Goal: Ask a question: Seek information or help from site administrators or community

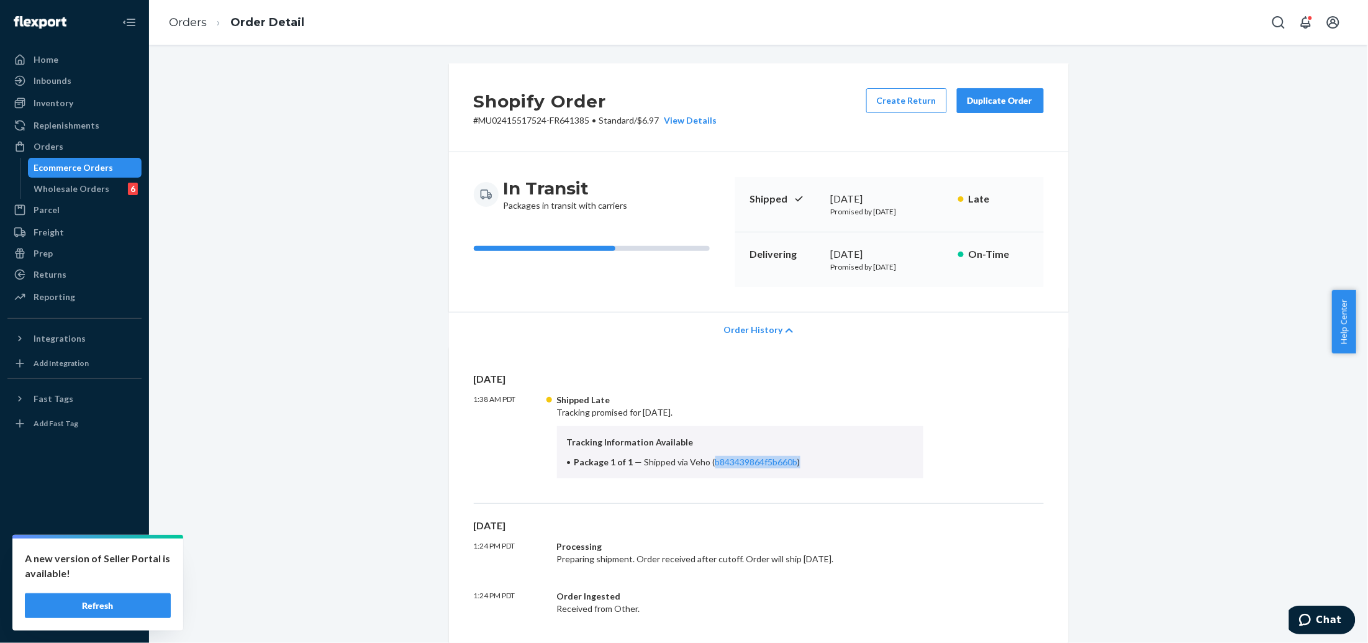
scroll to position [155, 0]
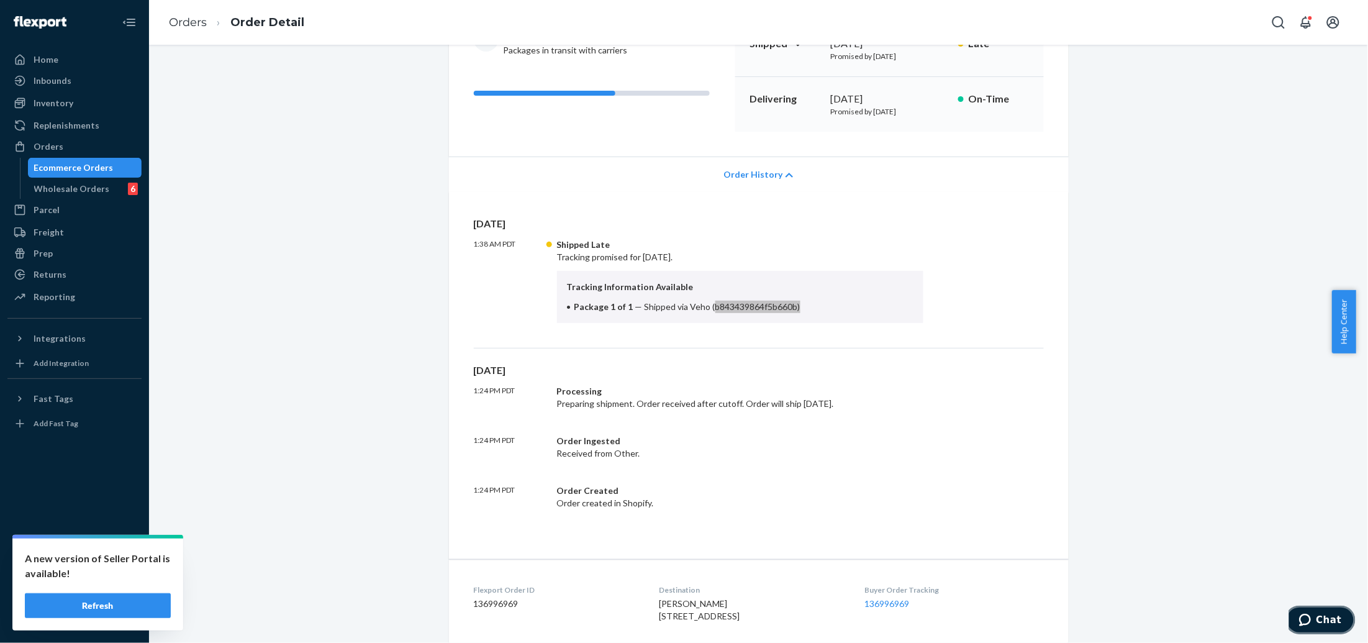
click at [1296, 619] on button "Chat" at bounding box center [1320, 619] width 70 height 29
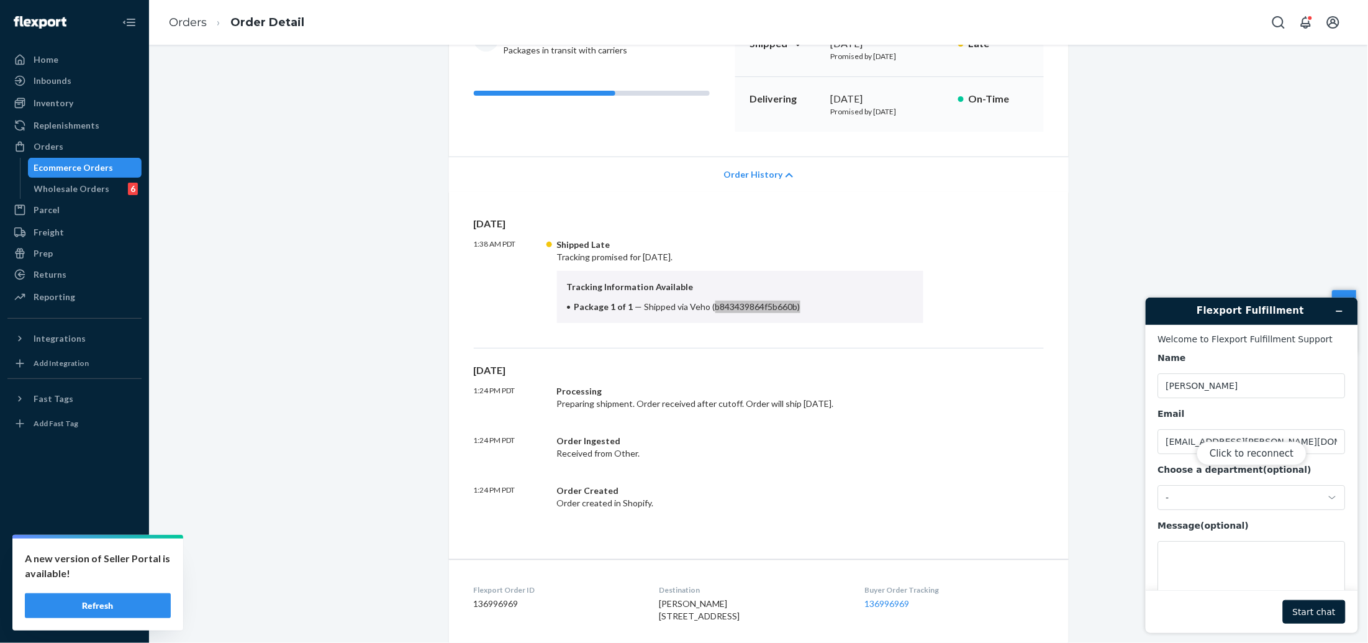
click at [1339, 606] on div "Click to reconnect" at bounding box center [1251, 464] width 212 height 335
click at [1320, 613] on div "Click to reconnect" at bounding box center [1251, 464] width 212 height 335
click at [1224, 439] on div "Click to reconnect" at bounding box center [1251, 464] width 212 height 335
click at [1283, 467] on div "Click to reconnect" at bounding box center [1251, 464] width 212 height 335
click at [1280, 458] on button "Click to reconnect" at bounding box center [1251, 453] width 110 height 24
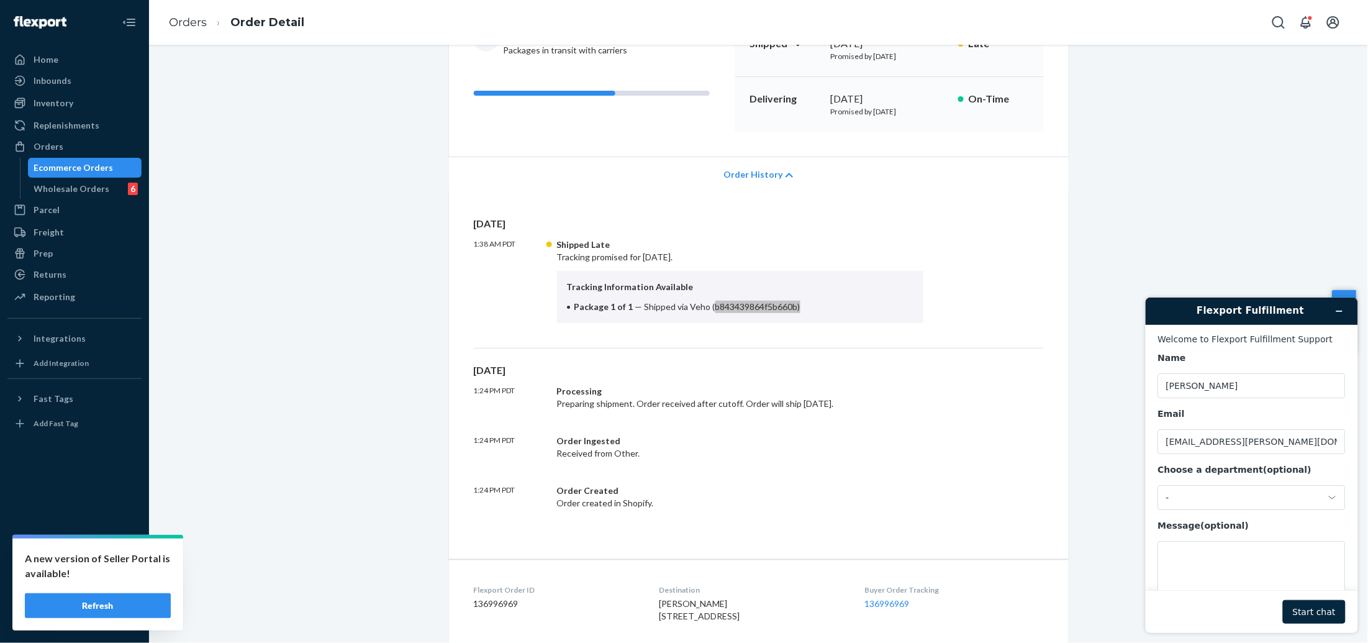
click at [1322, 612] on button "Start chat" at bounding box center [1314, 611] width 63 height 24
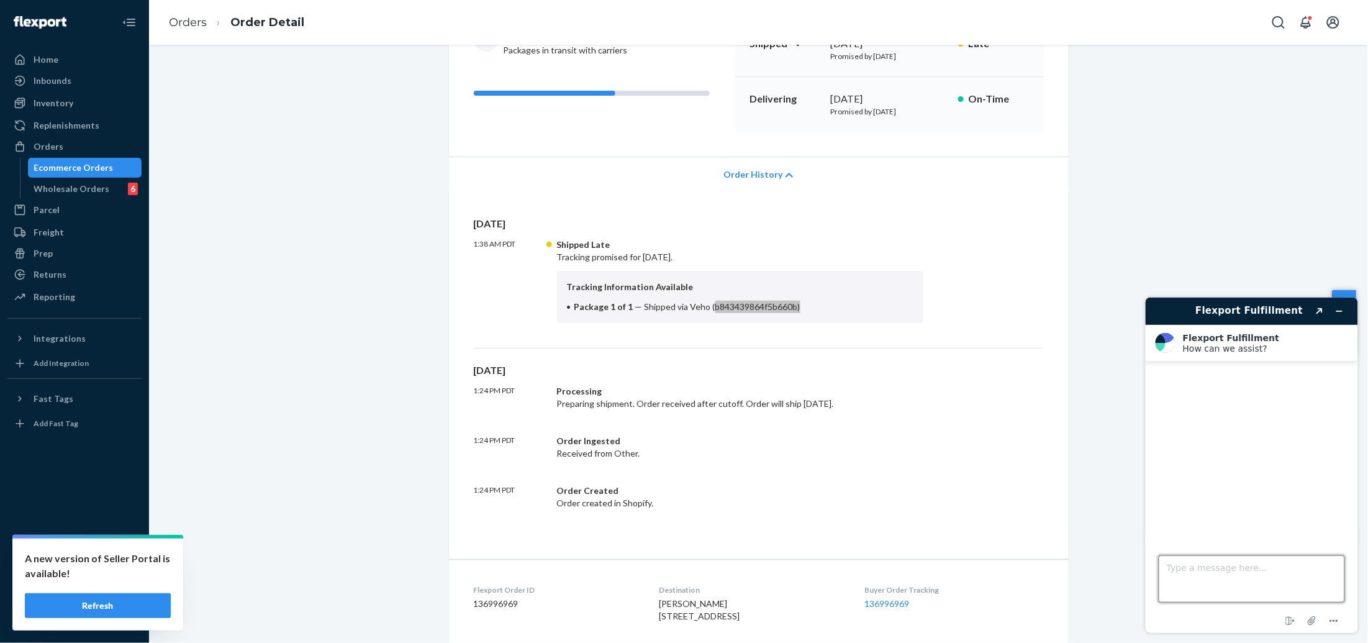
click at [1200, 573] on textarea "Type a message here..." at bounding box center [1252, 578] width 186 height 47
click at [1333, 564] on textarea "Hi, question, do we ship orders outside the" at bounding box center [1252, 578] width 186 height 47
click at [1177, 579] on textarea "Hi, question, do we ship orders outside the USto [DEMOGRAPHIC_DATA] addresses?" at bounding box center [1252, 578] width 186 height 47
type textarea "Hi, question, do we ship orders outside the [GEOGRAPHIC_DATA] to [DEMOGRAPHIC_D…"
click at [1276, 580] on textarea "Hi, question, do we ship orders outside the [GEOGRAPHIC_DATA] to [DEMOGRAPHIC_D…" at bounding box center [1252, 578] width 186 height 47
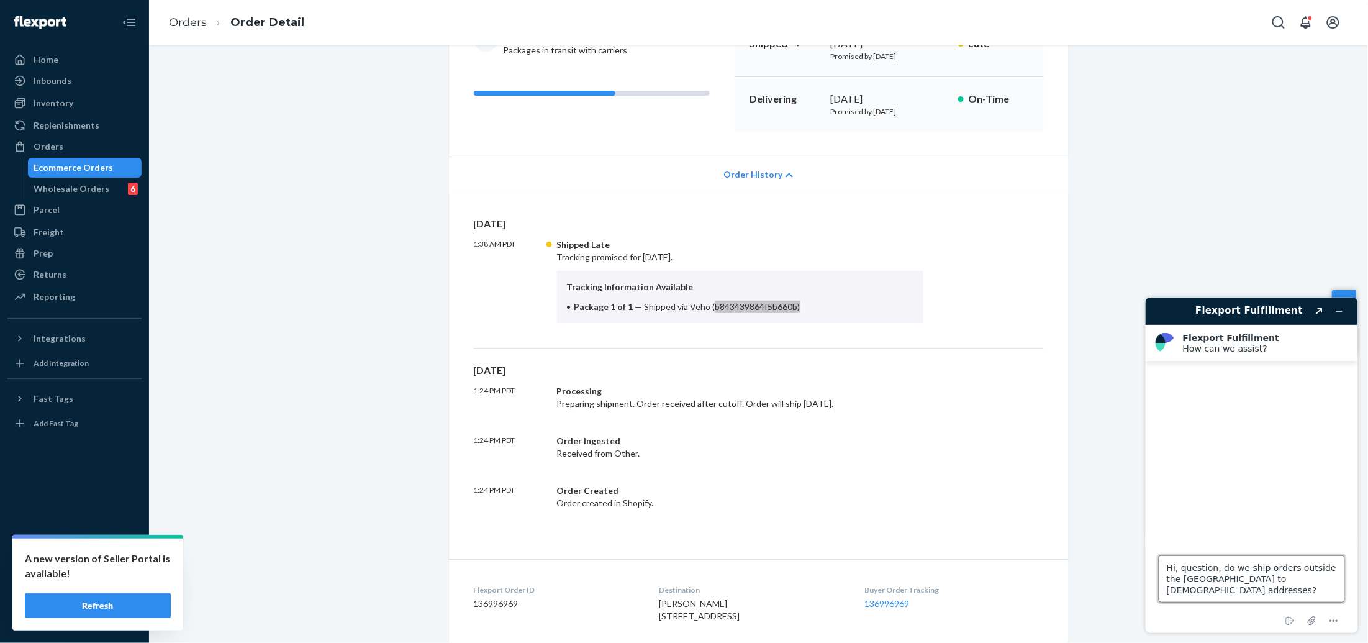
click at [1320, 588] on textarea "Hi, question, do we ship orders outside the [GEOGRAPHIC_DATA] to [DEMOGRAPHIC_D…" at bounding box center [1252, 578] width 186 height 47
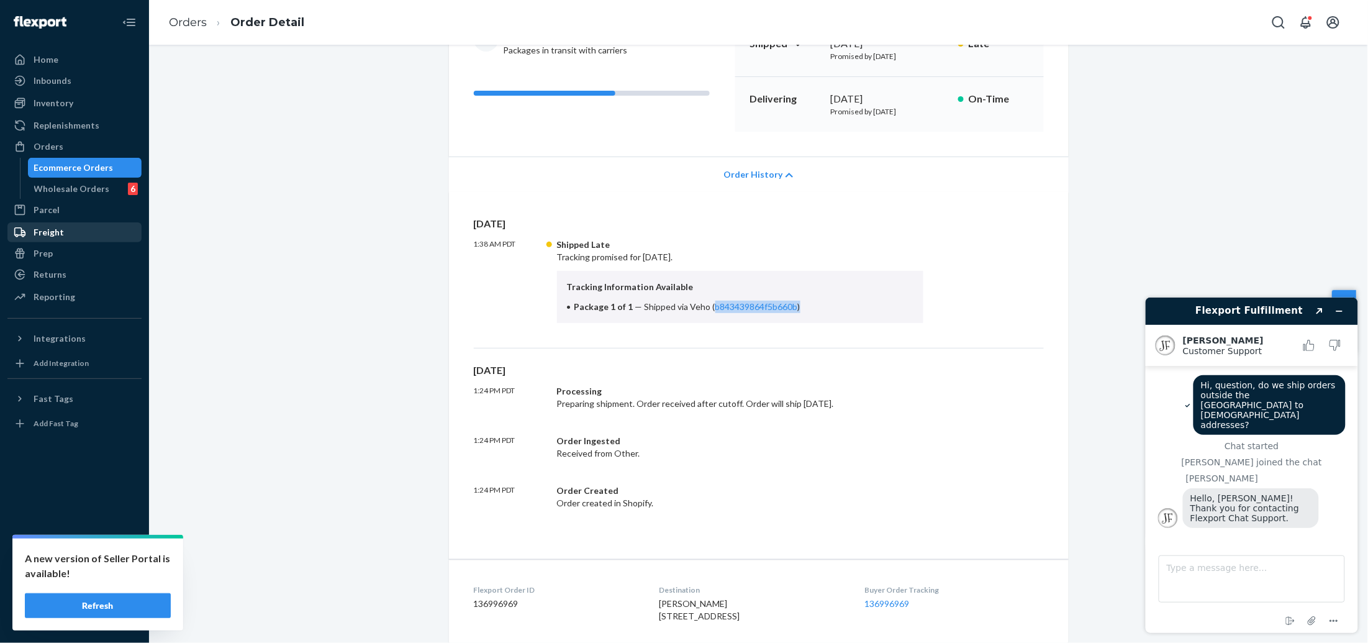
click at [47, 227] on div "Freight" at bounding box center [49, 232] width 30 height 12
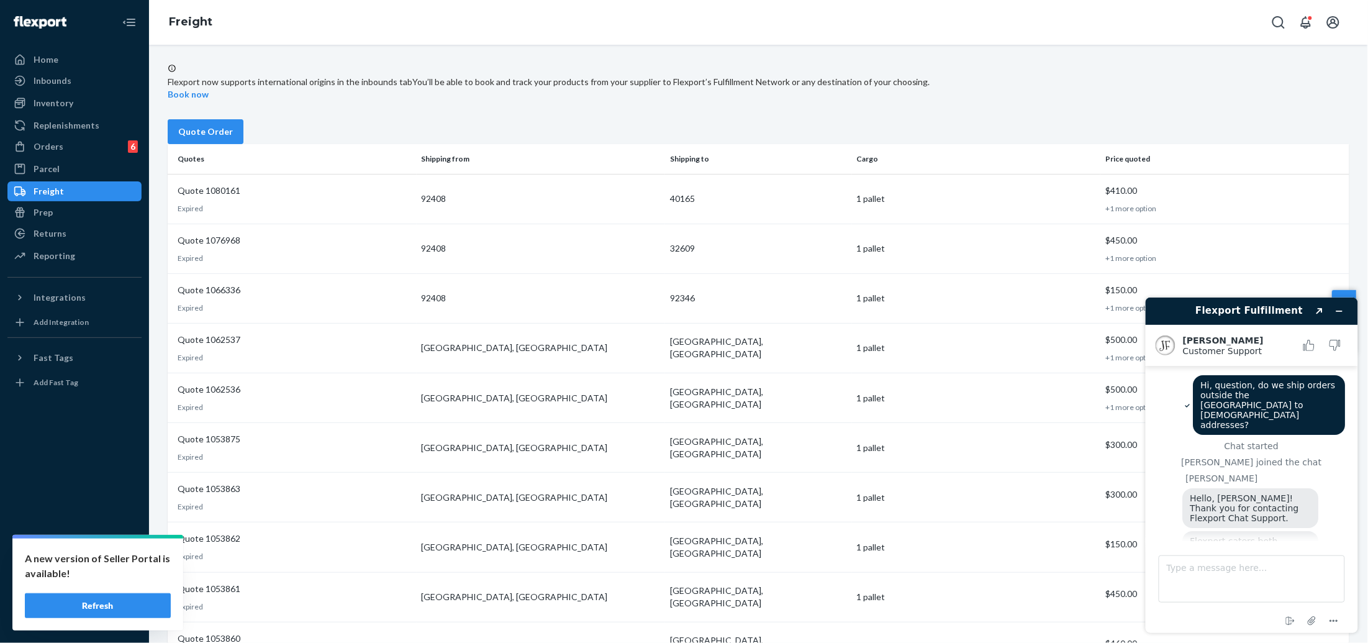
scroll to position [100, 0]
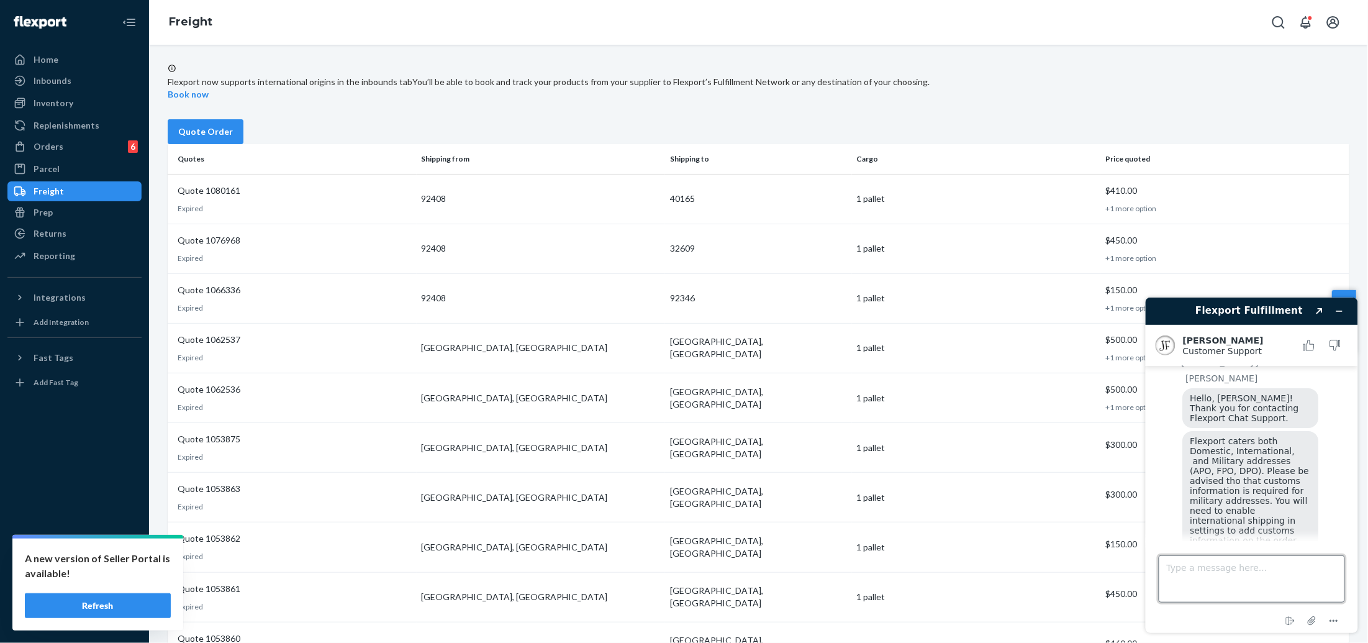
click at [1179, 581] on textarea "Type a message here..." at bounding box center [1252, 578] width 186 height 47
type textarea "what about this address MEDCO ([GEOGRAPHIC_DATA]) UPR94229 09903 APO AE"
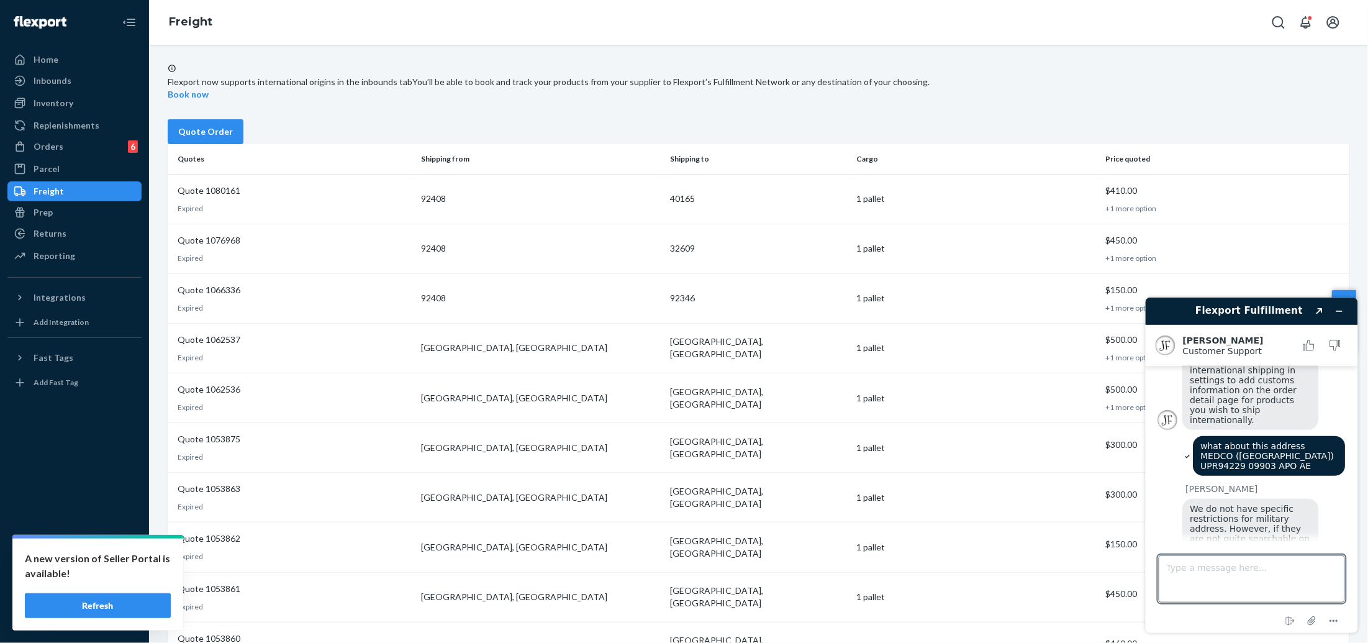
click at [1252, 503] on span "We do not have specific restrictions for military address. However, if they are…" at bounding box center [1251, 538] width 123 height 70
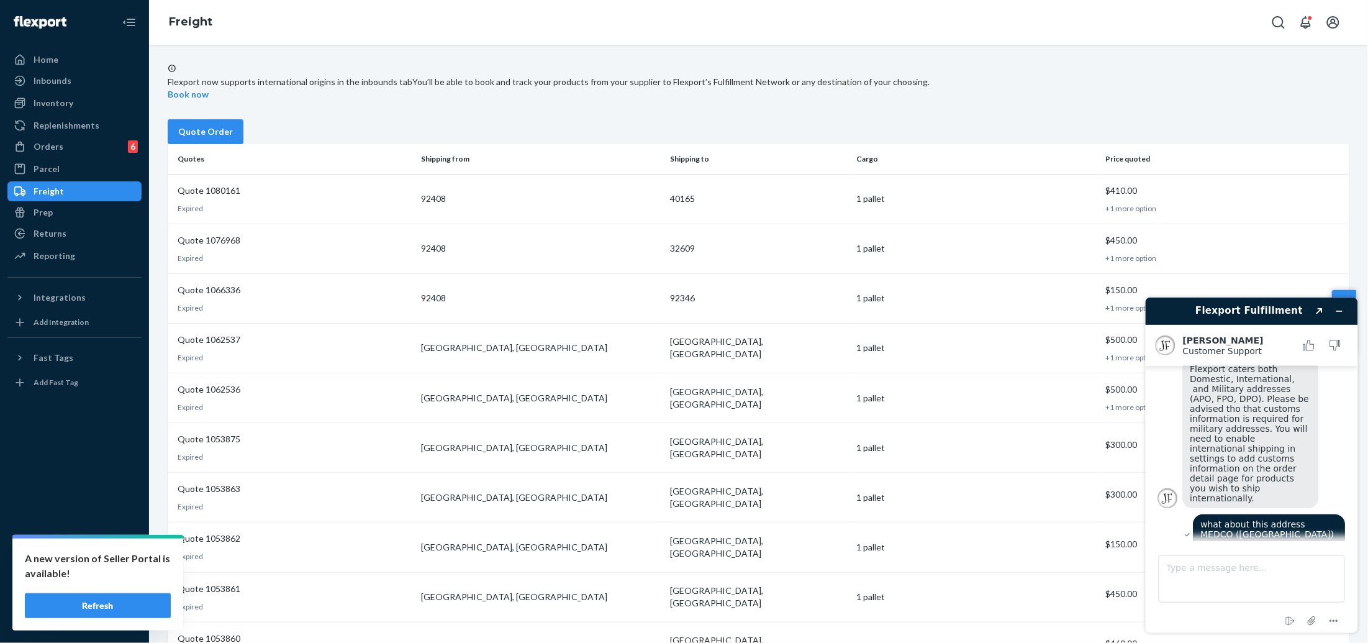
scroll to position [94, 0]
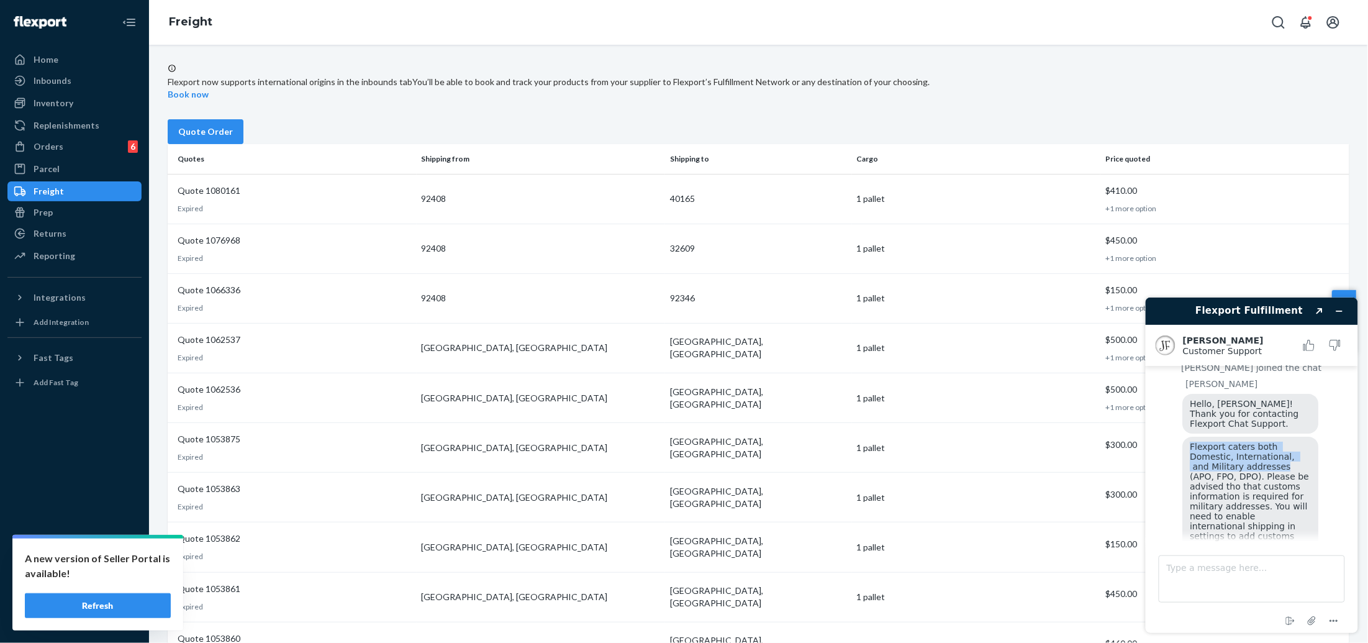
drag, startPoint x: 1227, startPoint y: 439, endPoint x: 1190, endPoint y: 416, distance: 43.3
click at [1190, 441] on span "Flexport caters both Domestic, International, and Military addresses (APO, FPO,…" at bounding box center [1251, 510] width 122 height 139
copy span "Flexport caters both Domestic, International, and Military addresses"
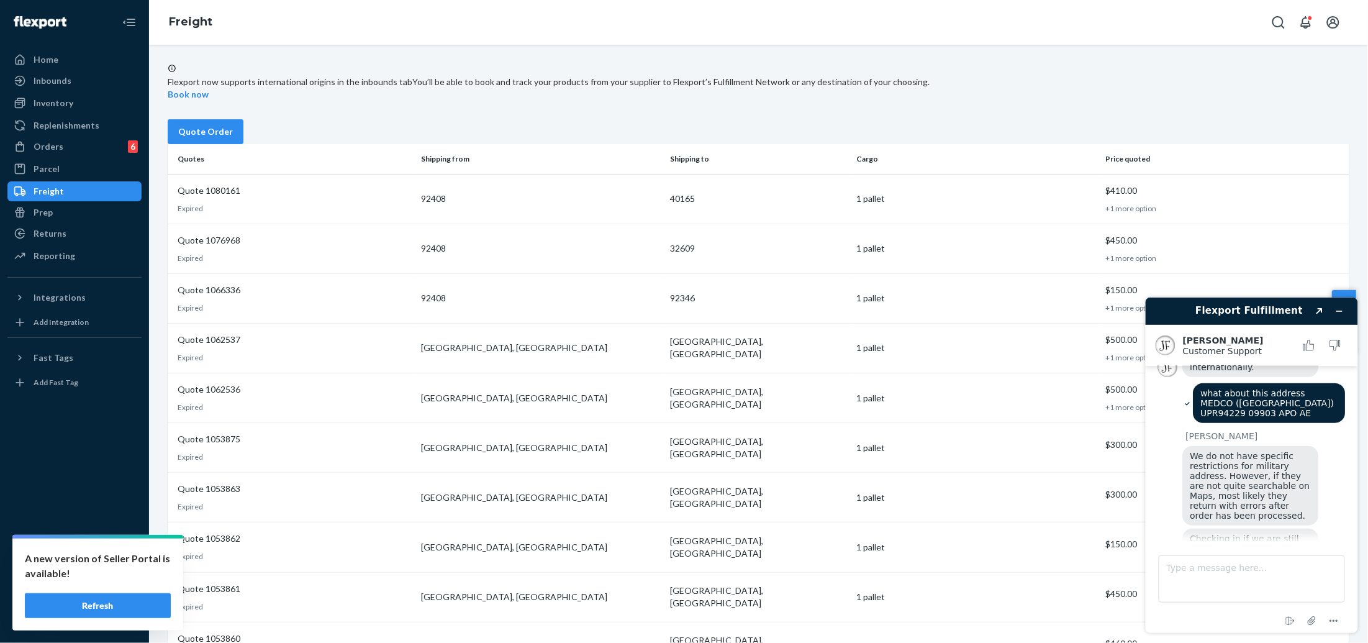
scroll to position [303, 0]
click at [852, 68] on div "Flexport now supports international origins in the inbounds tab You’ll be able …" at bounding box center [759, 81] width 1182 height 37
